Goal: Information Seeking & Learning: Understand process/instructions

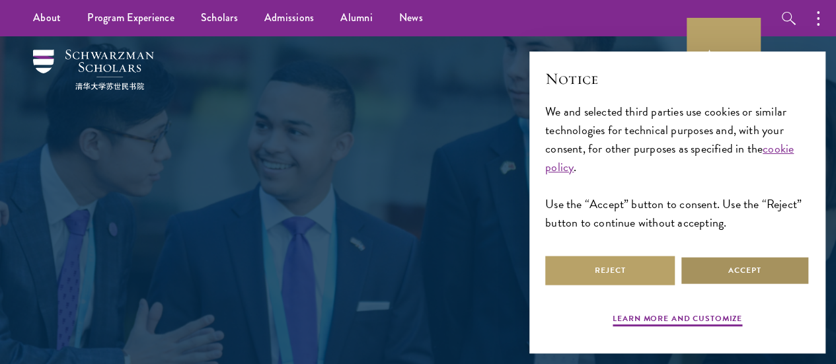
click at [736, 266] on button "Accept" at bounding box center [744, 271] width 129 height 30
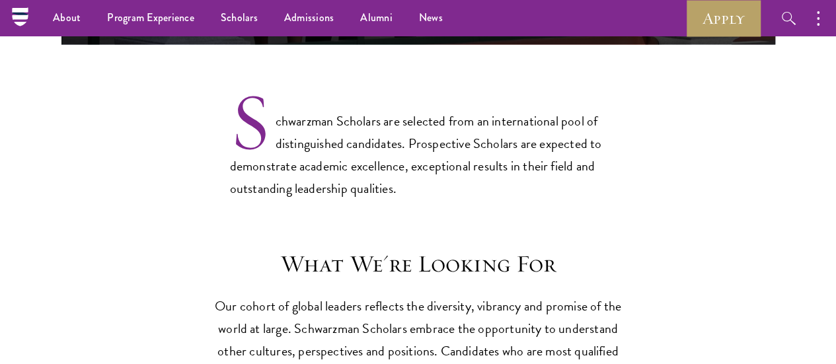
scroll to position [991, 0]
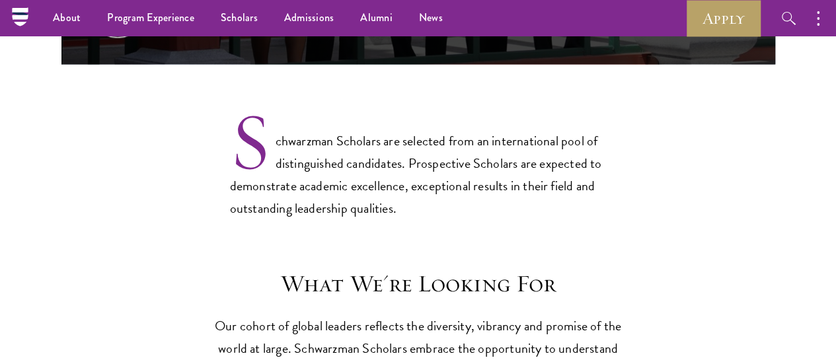
click at [399, 110] on p "Schwarzman Scholars are selected from an international pool of distinguished ca…" at bounding box center [418, 165] width 376 height 110
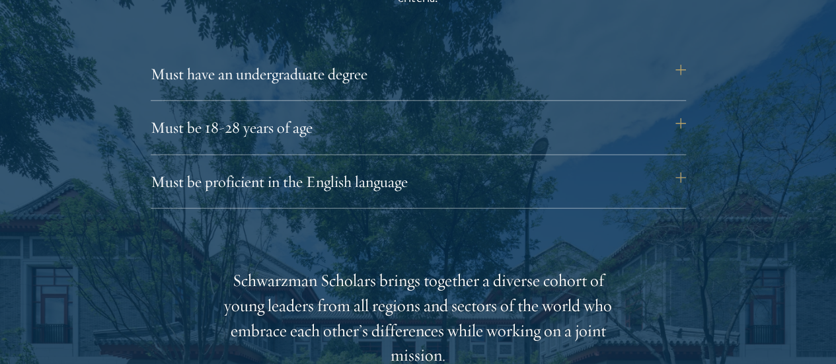
scroll to position [1915, 0]
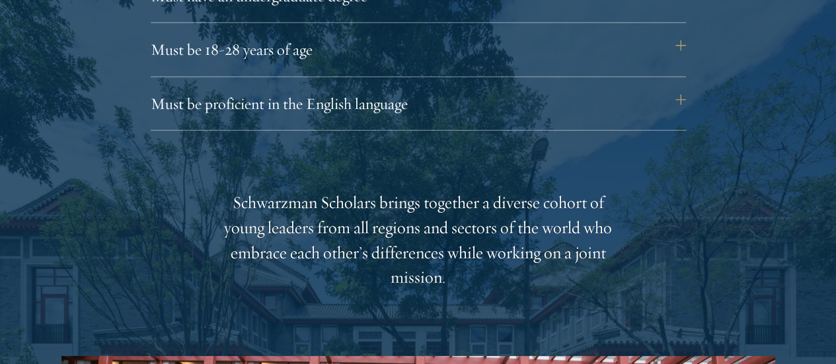
click at [360, 196] on div "Schwarzman Scholars brings together a diverse cohort of young leaders from all …" at bounding box center [418, 240] width 410 height 100
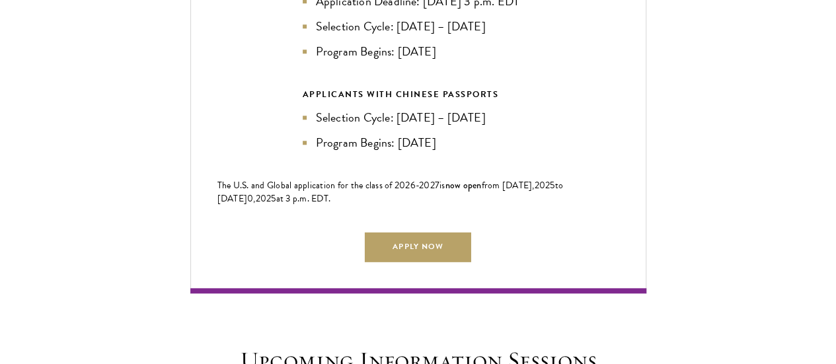
scroll to position [3038, 0]
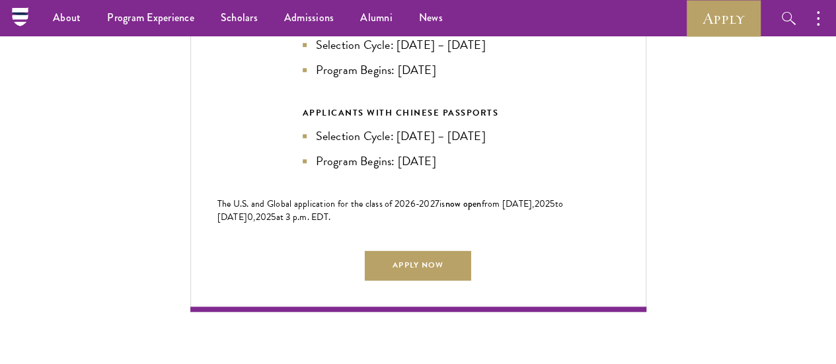
click at [407, 197] on span "The U.S. and Global application for the class of 202" at bounding box center [313, 204] width 193 height 14
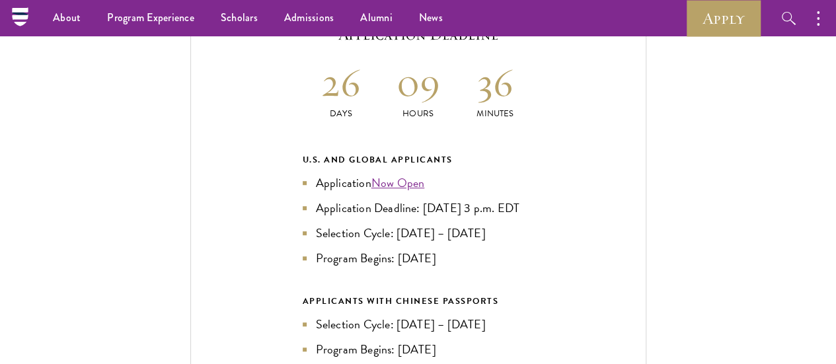
scroll to position [2774, 0]
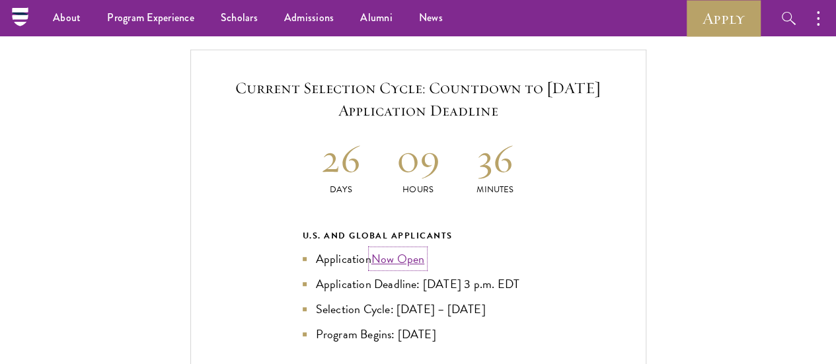
click at [416, 250] on link "Now Open" at bounding box center [398, 259] width 54 height 18
click at [716, 168] on div "Current Selection Cycle: Countdown to [DATE] Application Deadline 26 Days 09 Ho…" at bounding box center [418, 313] width 756 height 527
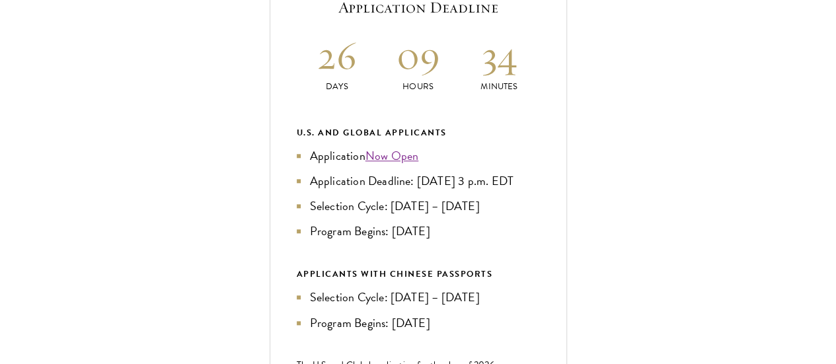
scroll to position [594, 0]
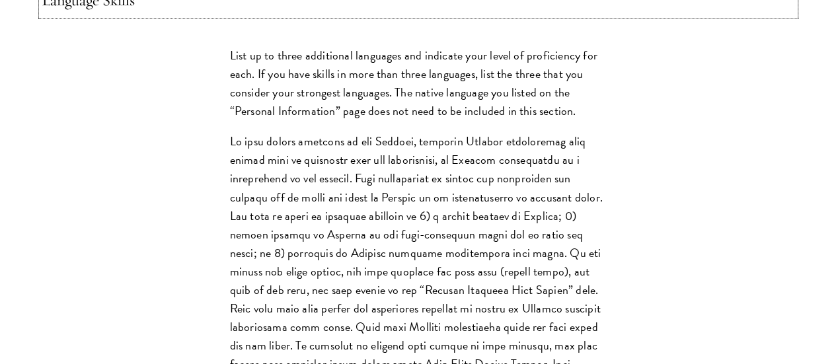
scroll to position [1453, 0]
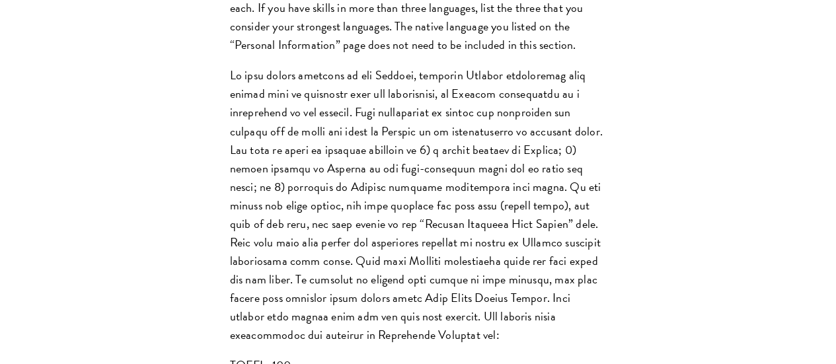
click at [637, 116] on div "Application Home Page The online application form must be completed in English.…" at bounding box center [418, 144] width 753 height 2198
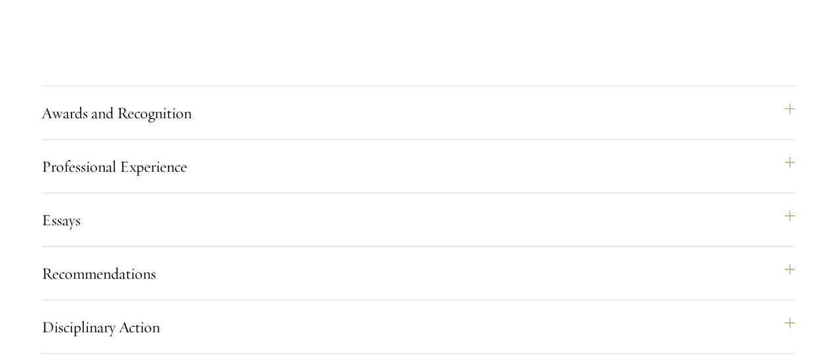
scroll to position [1651, 0]
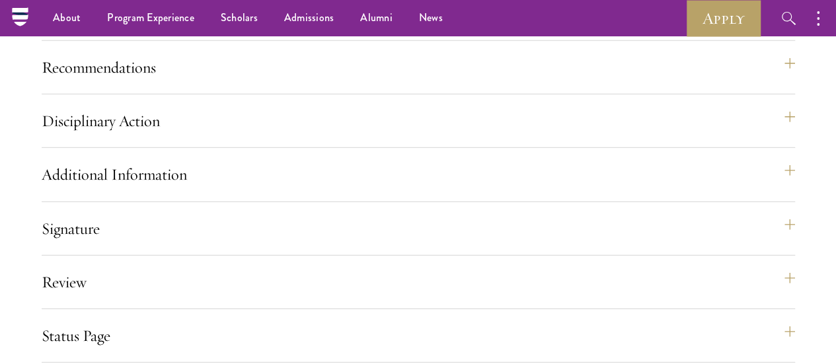
scroll to position [1783, 0]
